Goal: Information Seeking & Learning: Learn about a topic

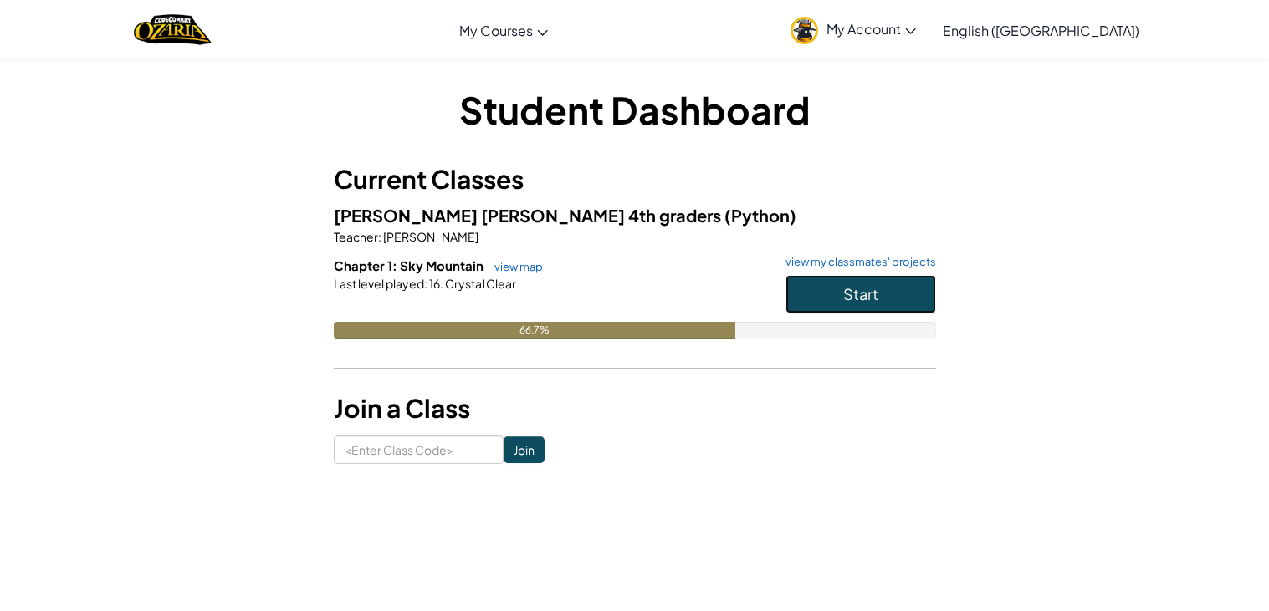
click at [840, 282] on button "Start" at bounding box center [860, 294] width 151 height 38
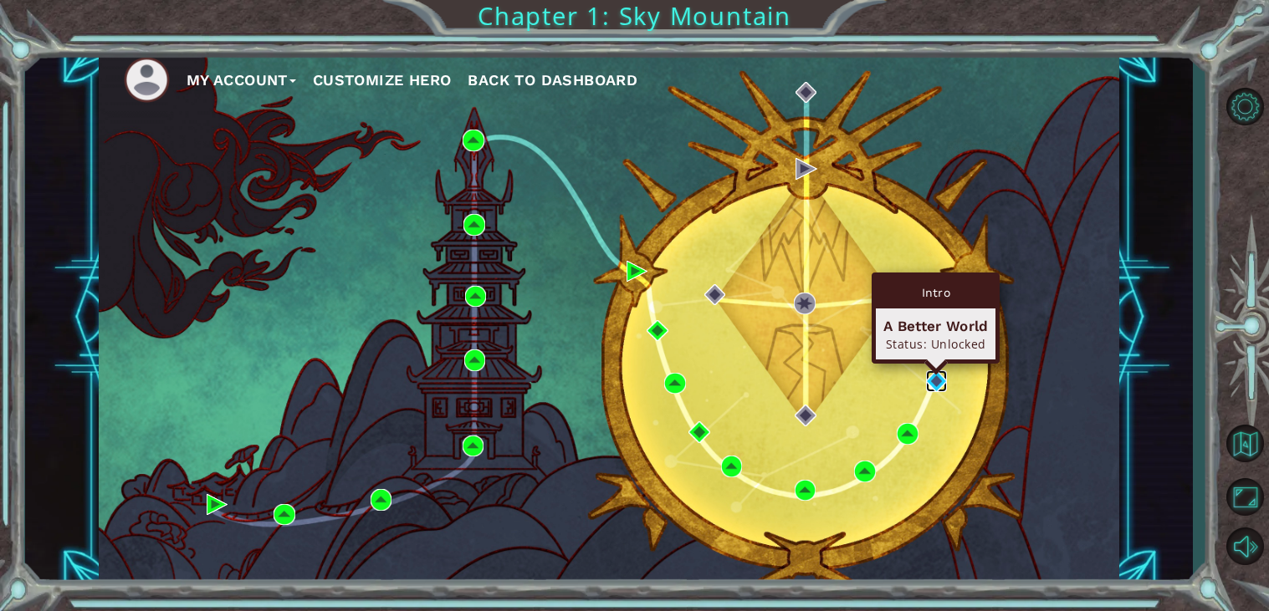
click at [927, 382] on img at bounding box center [937, 381] width 22 height 22
